Goal: Task Accomplishment & Management: Use online tool/utility

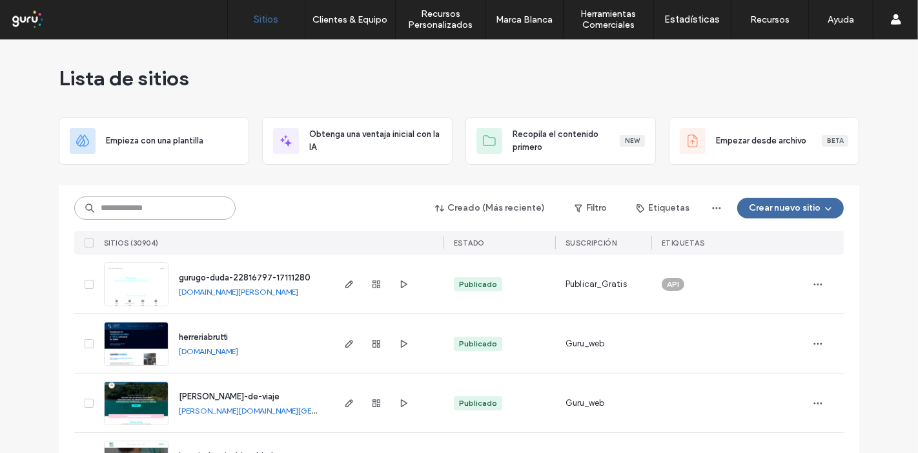
click at [172, 202] on input at bounding box center [154, 207] width 161 height 23
paste input "********"
type input "********"
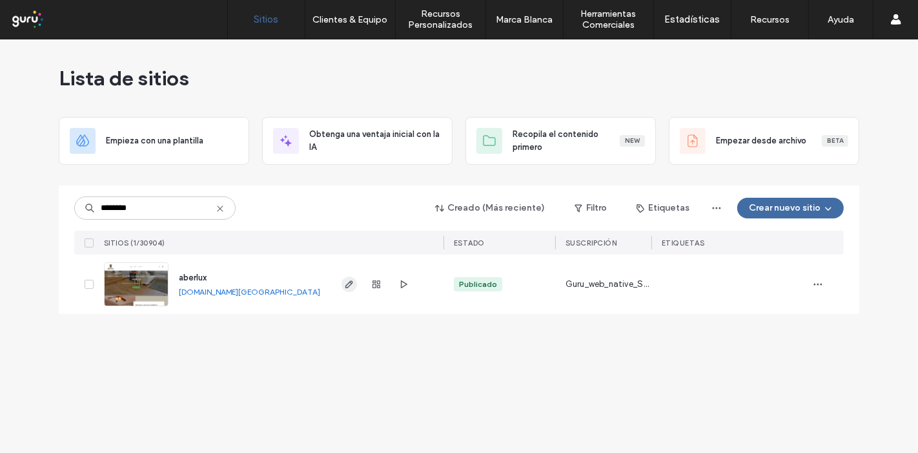
click at [349, 285] on icon "button" at bounding box center [349, 284] width 10 height 10
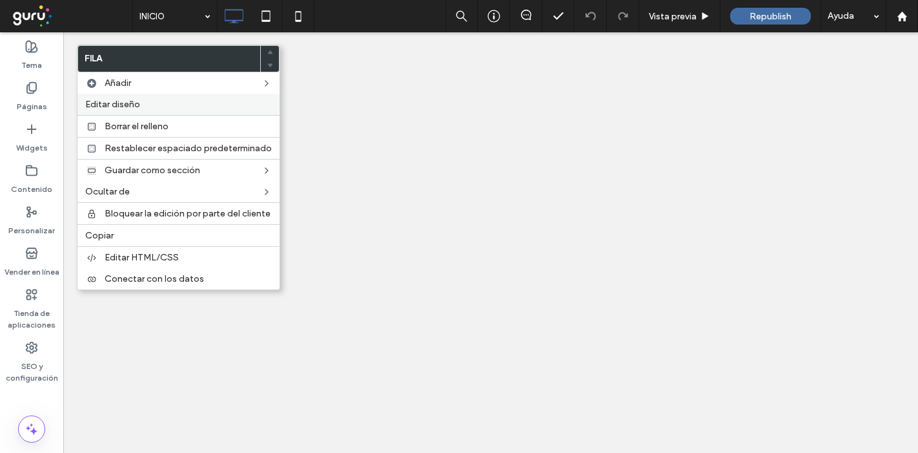
drag, startPoint x: 0, startPoint y: 0, endPoint x: 134, endPoint y: 105, distance: 170.3
click at [134, 105] on span "Editar diseño" at bounding box center [112, 104] width 55 height 11
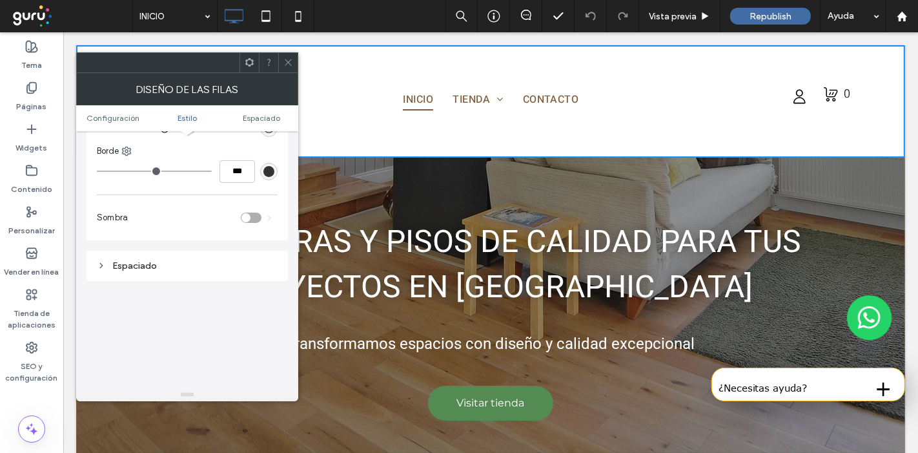
click at [244, 214] on div "toggle" at bounding box center [246, 217] width 9 height 9
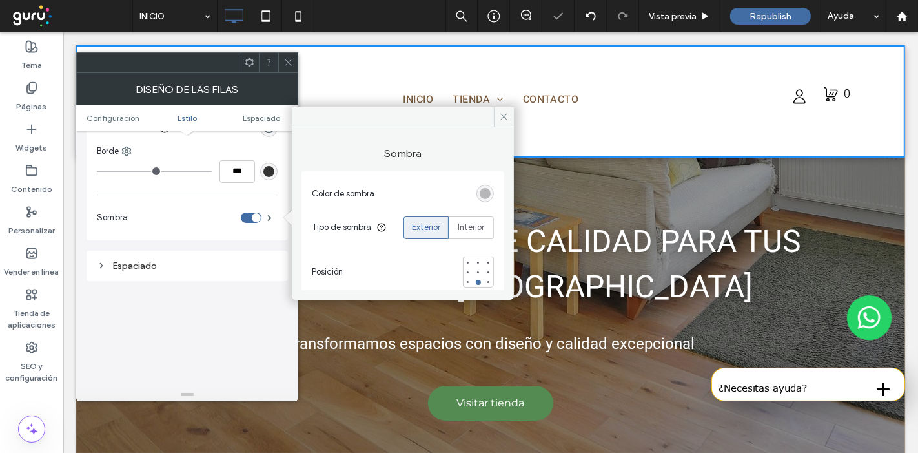
click at [284, 56] on span at bounding box center [289, 62] width 10 height 19
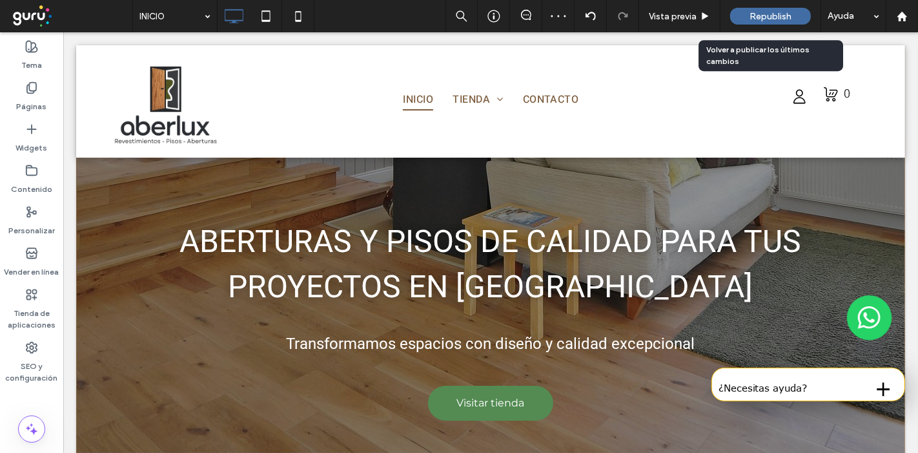
click at [762, 16] on span "Republish" at bounding box center [771, 16] width 42 height 11
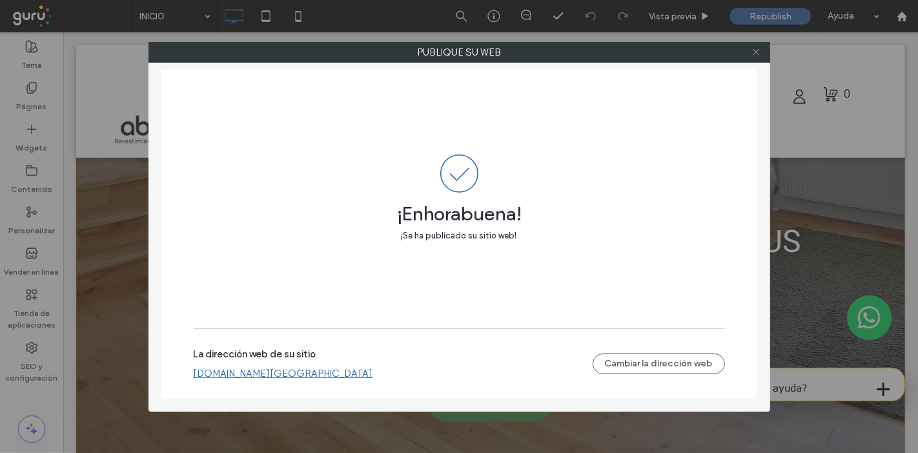
click at [756, 54] on icon at bounding box center [757, 52] width 10 height 10
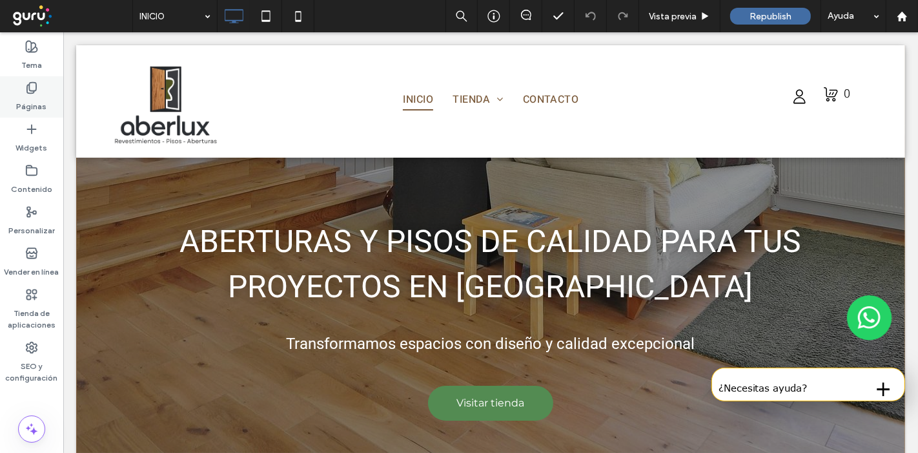
click at [37, 85] on icon at bounding box center [31, 87] width 13 height 13
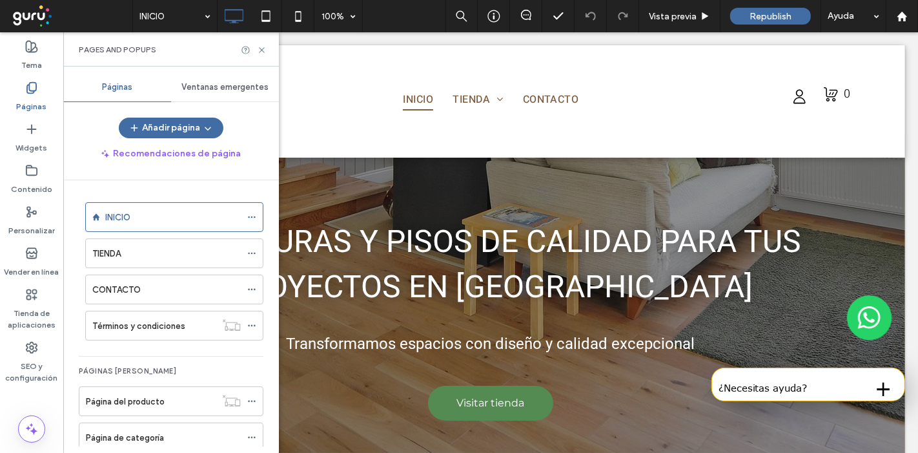
click at [244, 88] on span "Ventanas emergentes" at bounding box center [224, 87] width 87 height 10
